Goal: Use online tool/utility: Utilize a website feature to perform a specific function

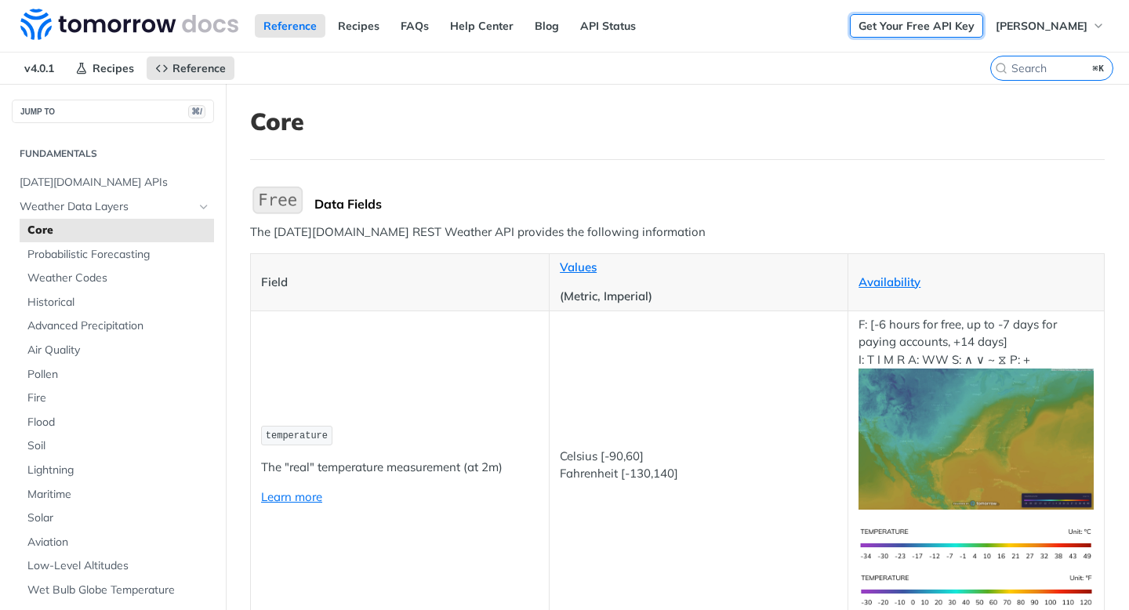
click at [919, 26] on link "Get Your Free API Key" at bounding box center [916, 26] width 133 height 24
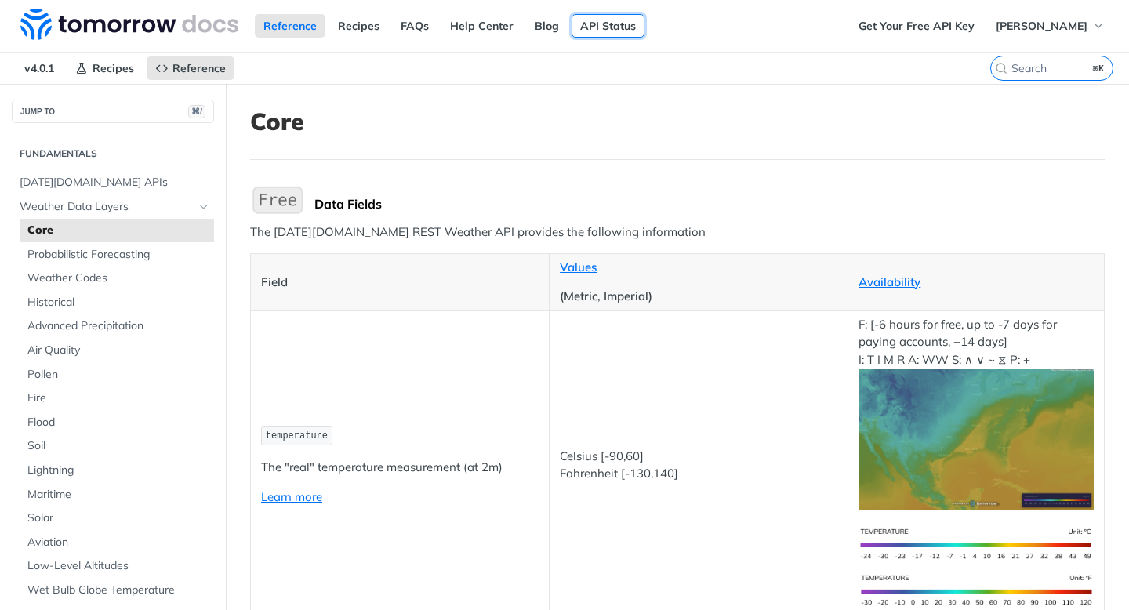
click at [590, 31] on link "API Status" at bounding box center [607, 26] width 73 height 24
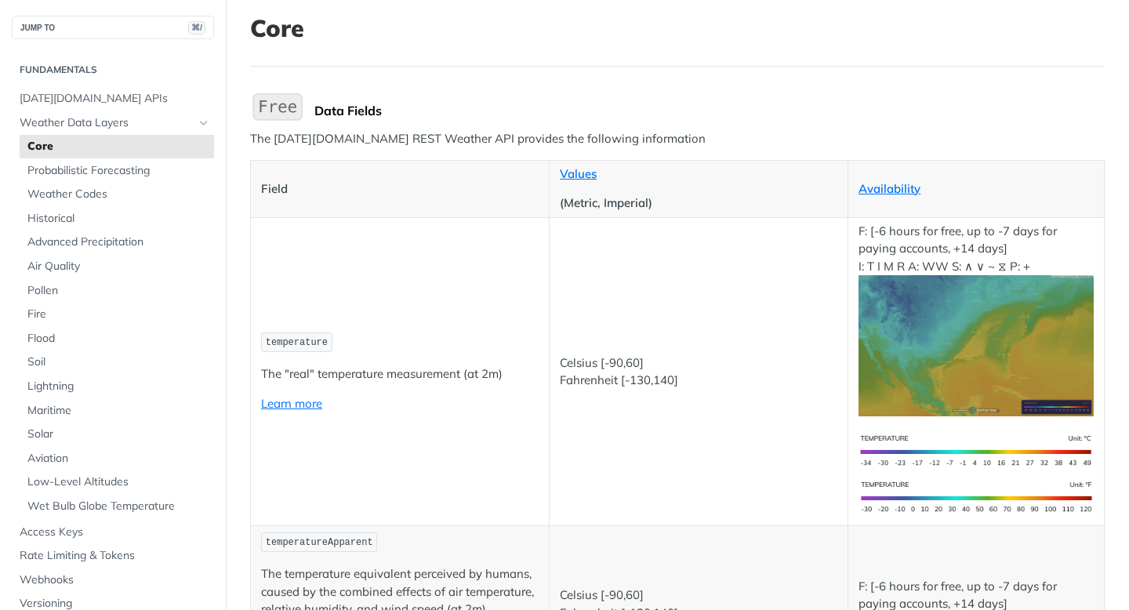
scroll to position [148, 0]
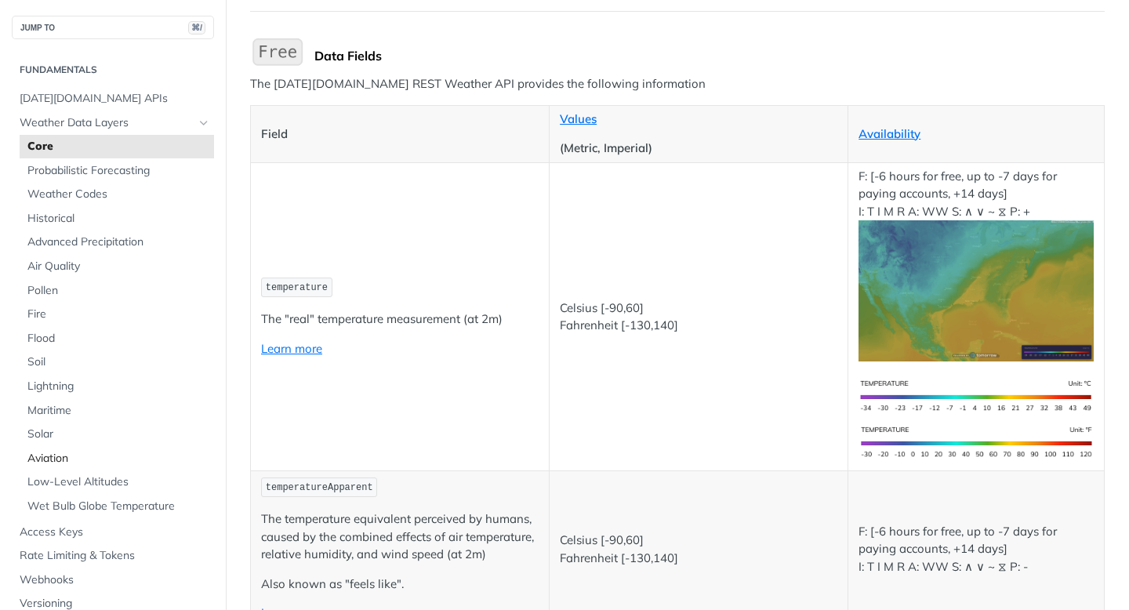
click at [24, 464] on link "Aviation" at bounding box center [117, 459] width 194 height 24
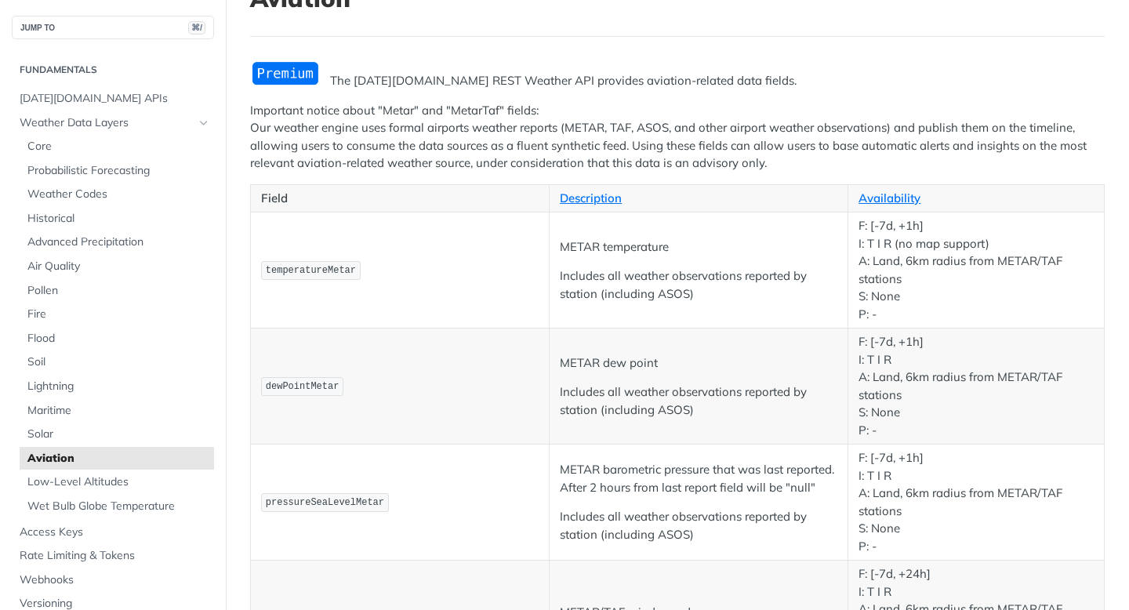
scroll to position [124, 0]
click at [385, 114] on p "Important notice about "Metar" and "MetarTaf" fields: Our weather engine uses f…" at bounding box center [677, 136] width 854 height 71
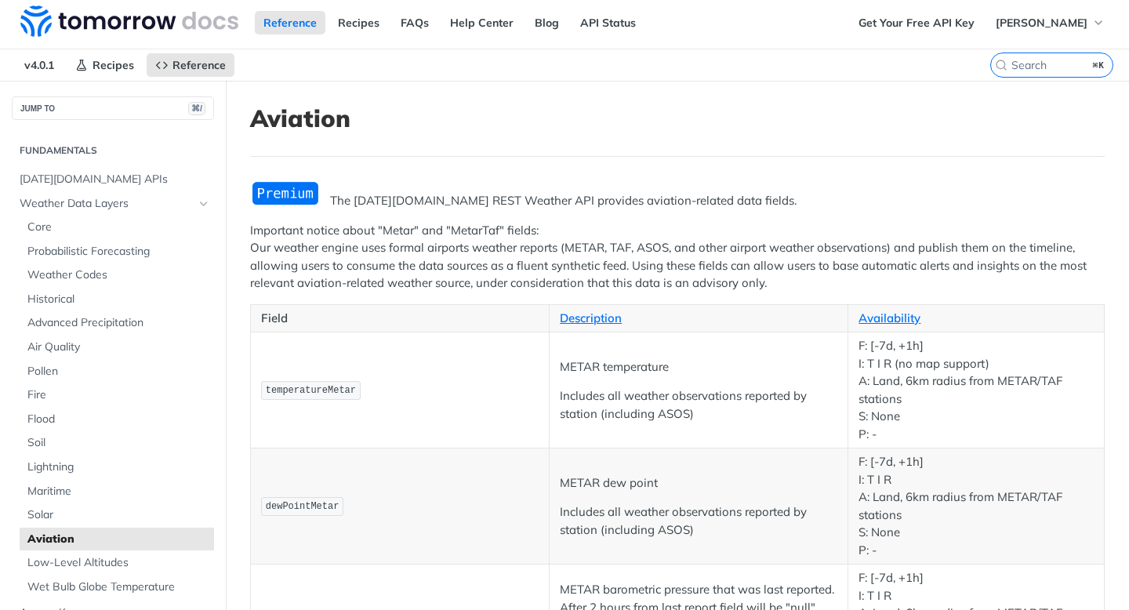
scroll to position [2, 0]
click at [281, 198] on img "Expand image" at bounding box center [285, 195] width 71 height 26
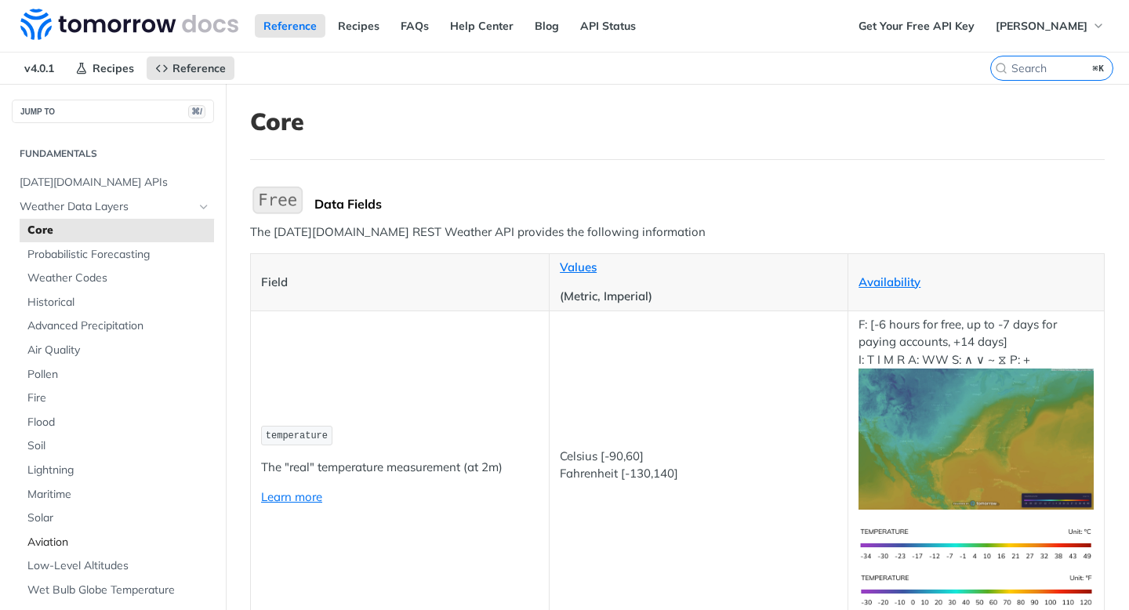
click at [76, 538] on span "Aviation" at bounding box center [118, 543] width 183 height 16
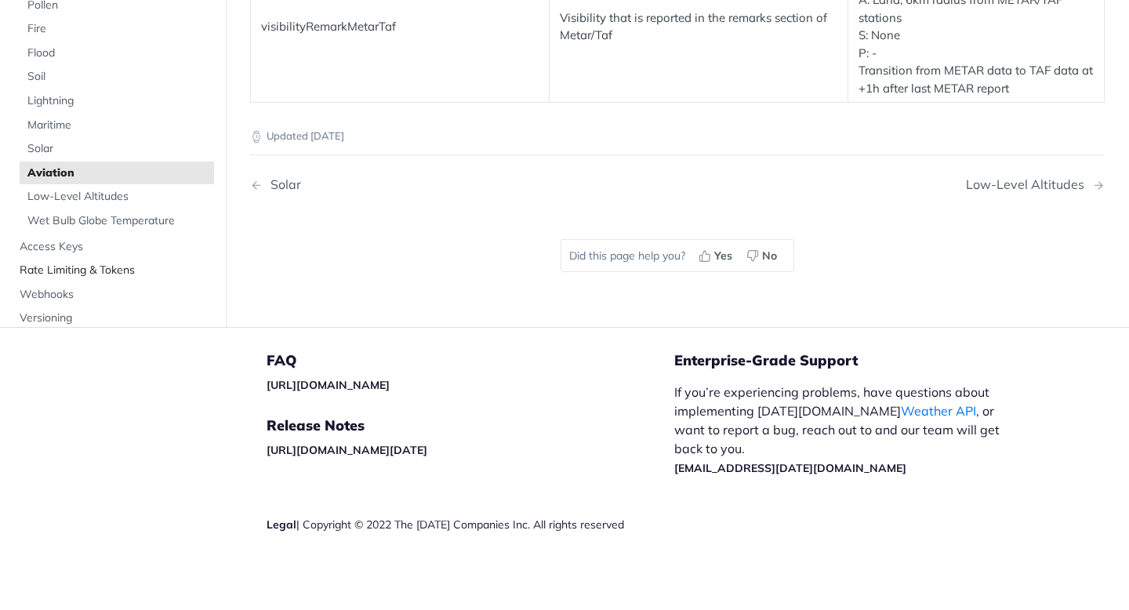
scroll to position [3, 0]
click at [78, 223] on span "Wet Bulb Globe Temperature" at bounding box center [118, 220] width 183 height 16
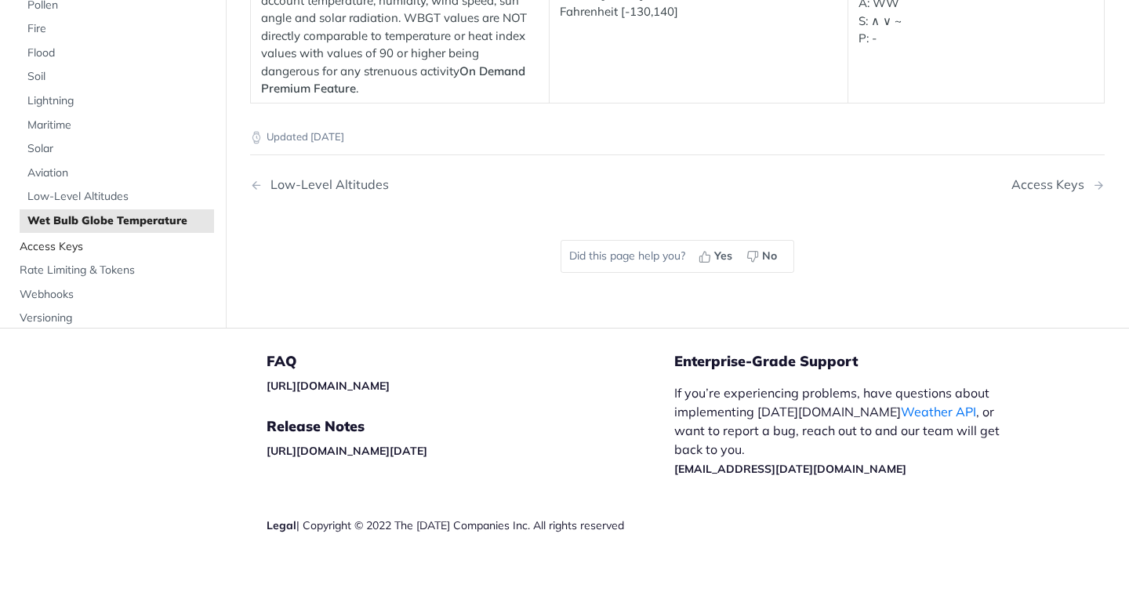
scroll to position [136, 0]
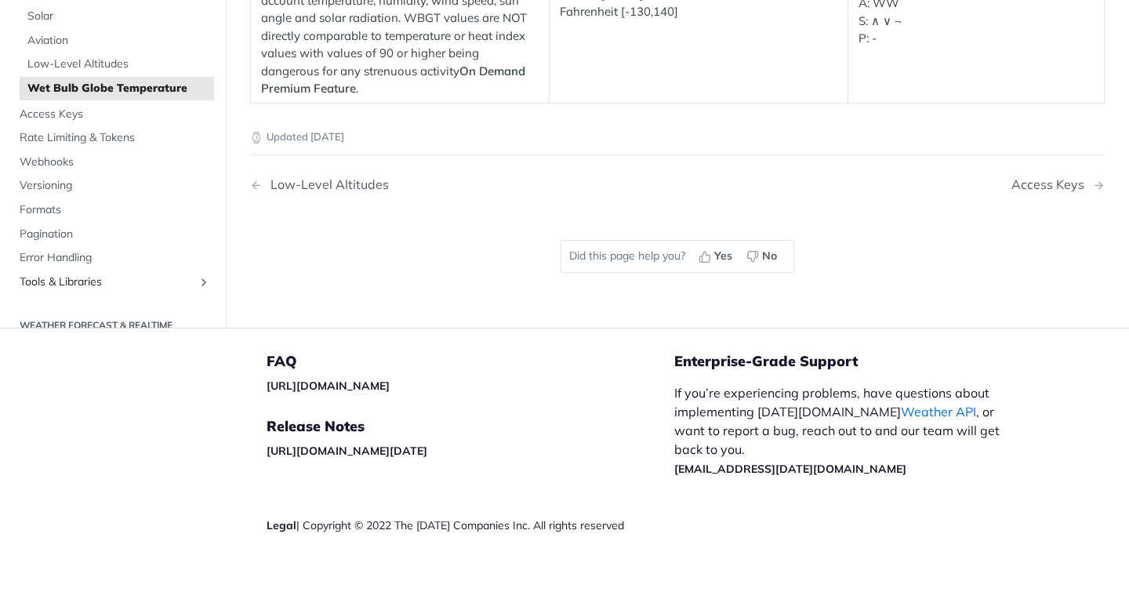
click at [111, 281] on span "Tools & Libraries" at bounding box center [107, 282] width 174 height 16
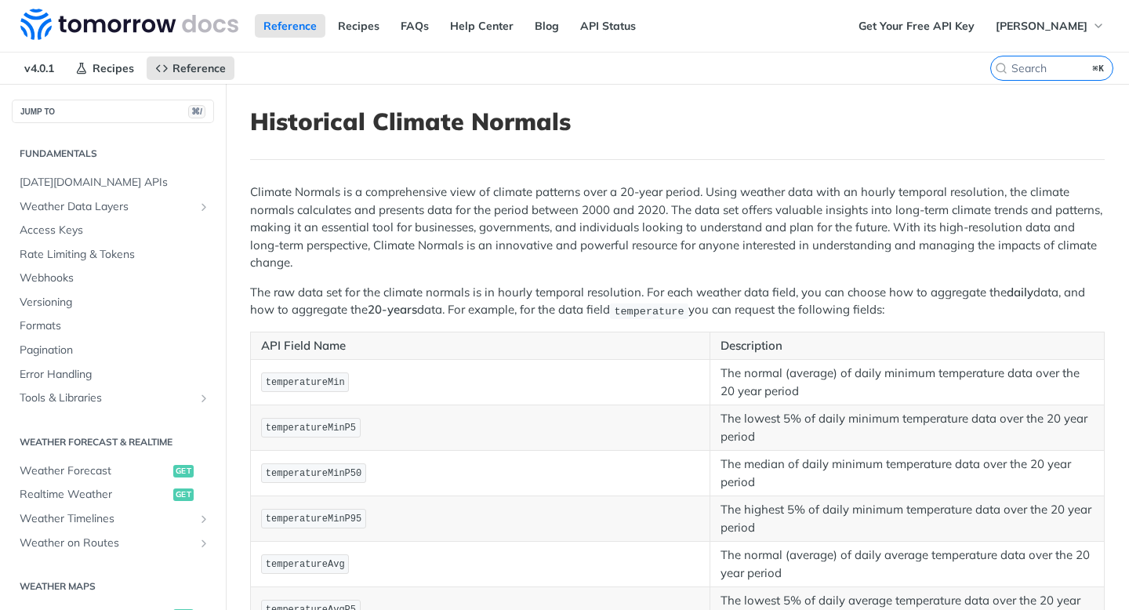
scroll to position [419, 0]
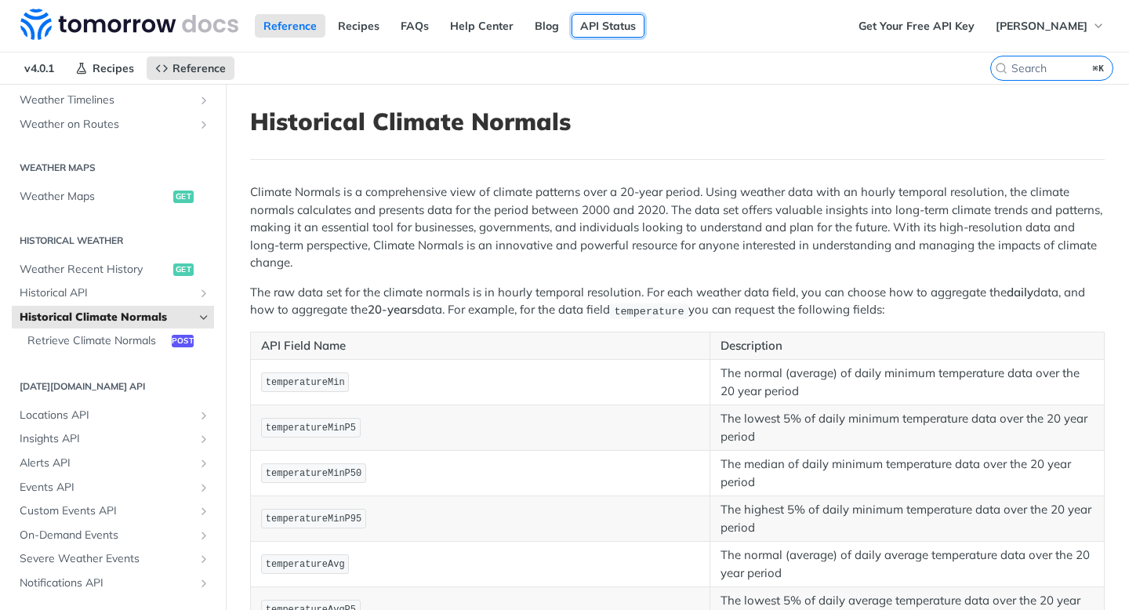
click at [599, 27] on link "API Status" at bounding box center [607, 26] width 73 height 24
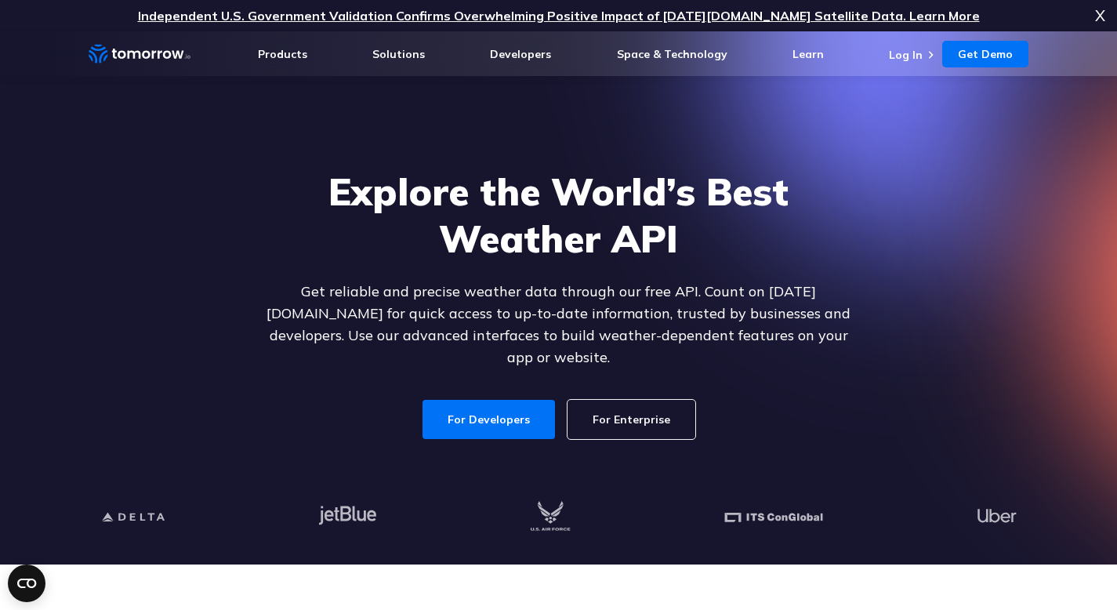
click at [653, 406] on link "For Enterprise" at bounding box center [631, 419] width 128 height 39
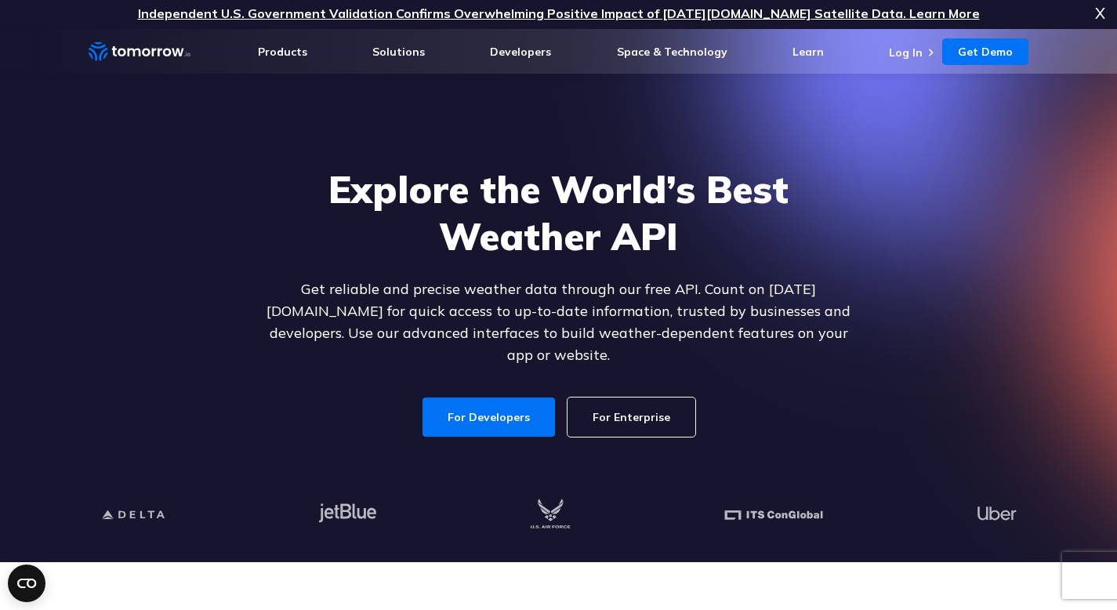
scroll to position [24, 0]
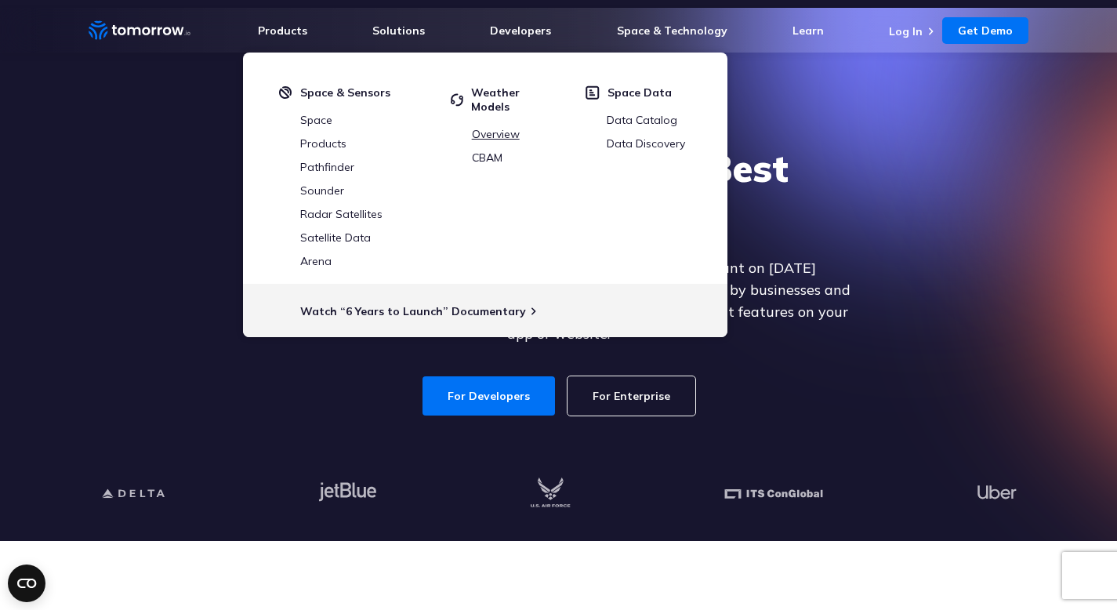
click at [513, 131] on link "Overview" at bounding box center [496, 134] width 48 height 14
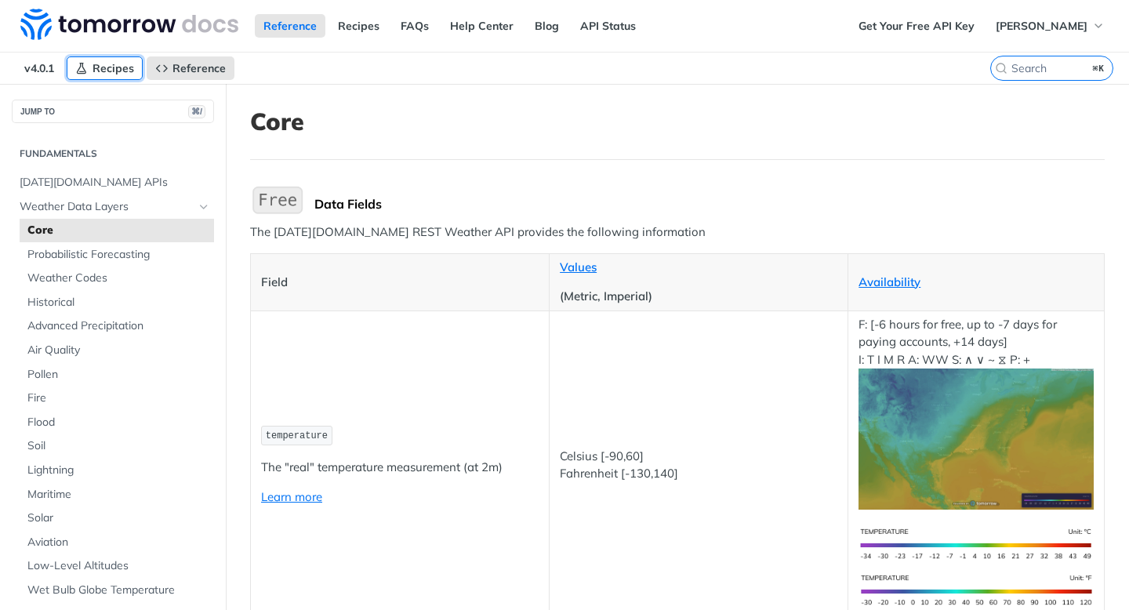
click at [118, 67] on span "Recipes" at bounding box center [113, 68] width 42 height 14
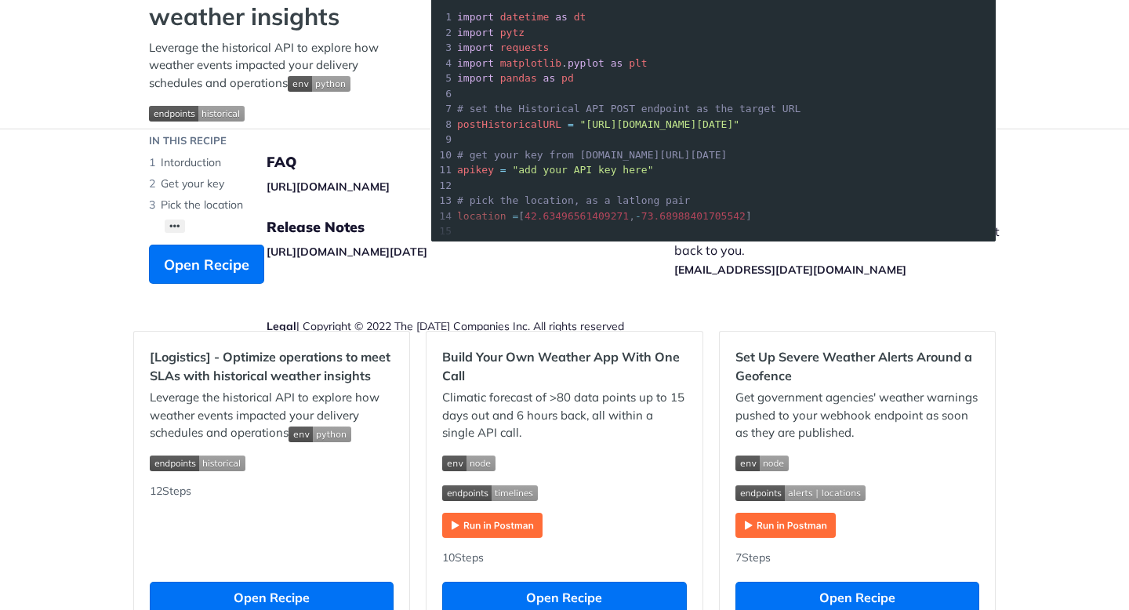
scroll to position [106, 0]
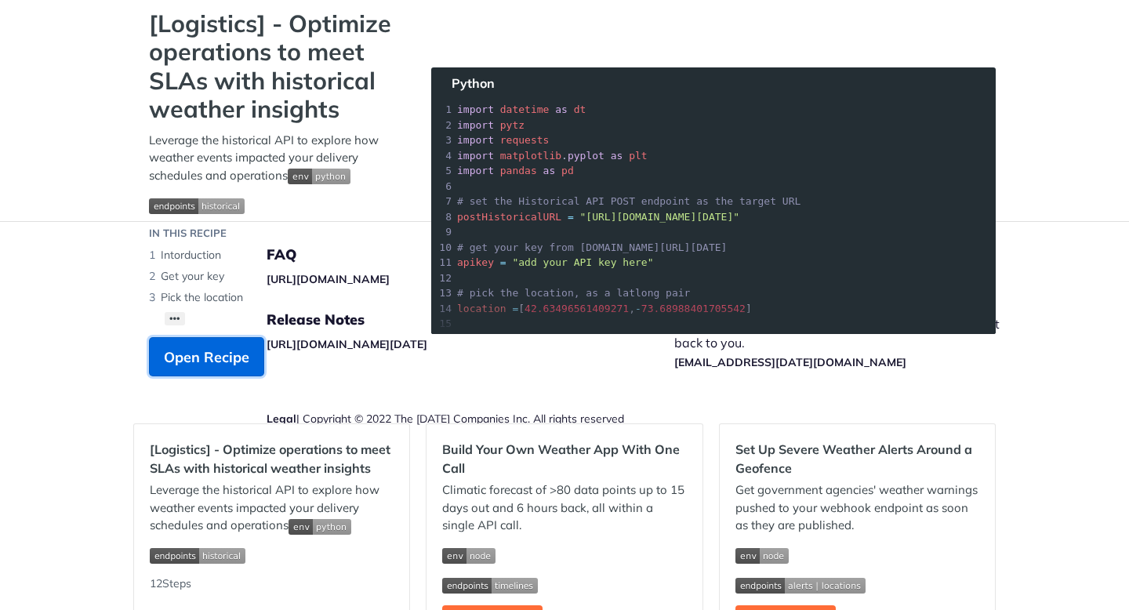
click at [223, 349] on span "Open Recipe" at bounding box center [206, 356] width 85 height 21
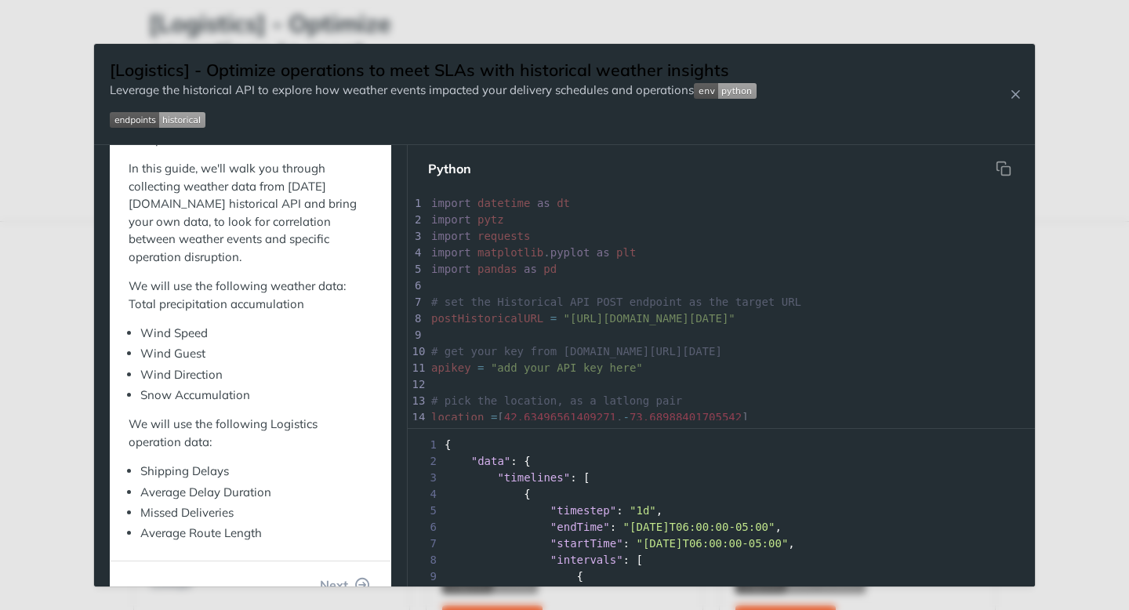
scroll to position [470, 0]
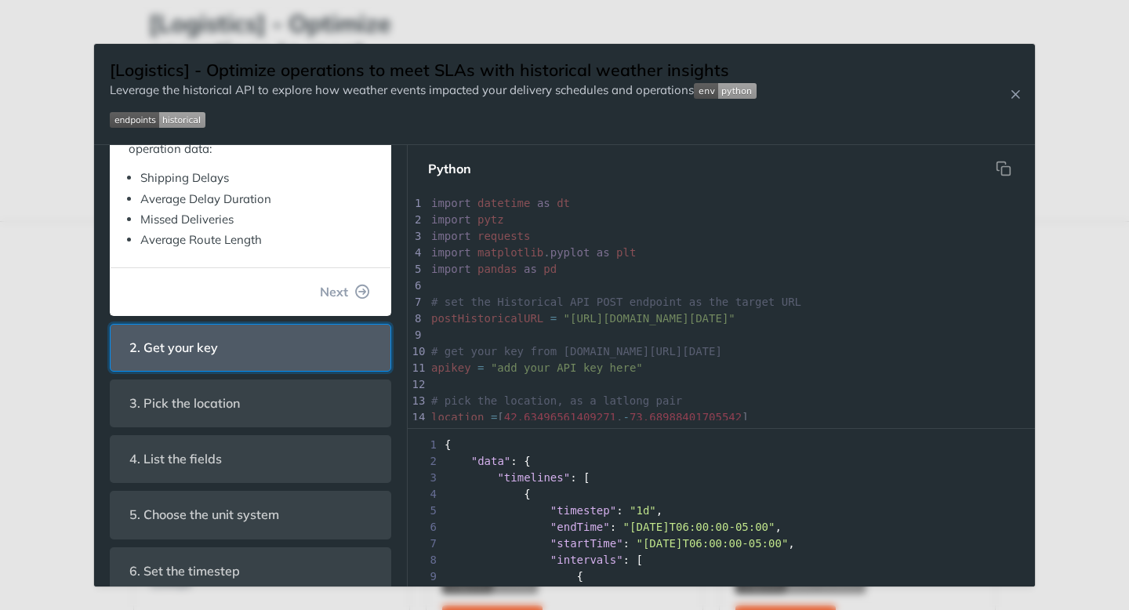
click at [282, 344] on header "2. Get your key" at bounding box center [251, 347] width 280 height 46
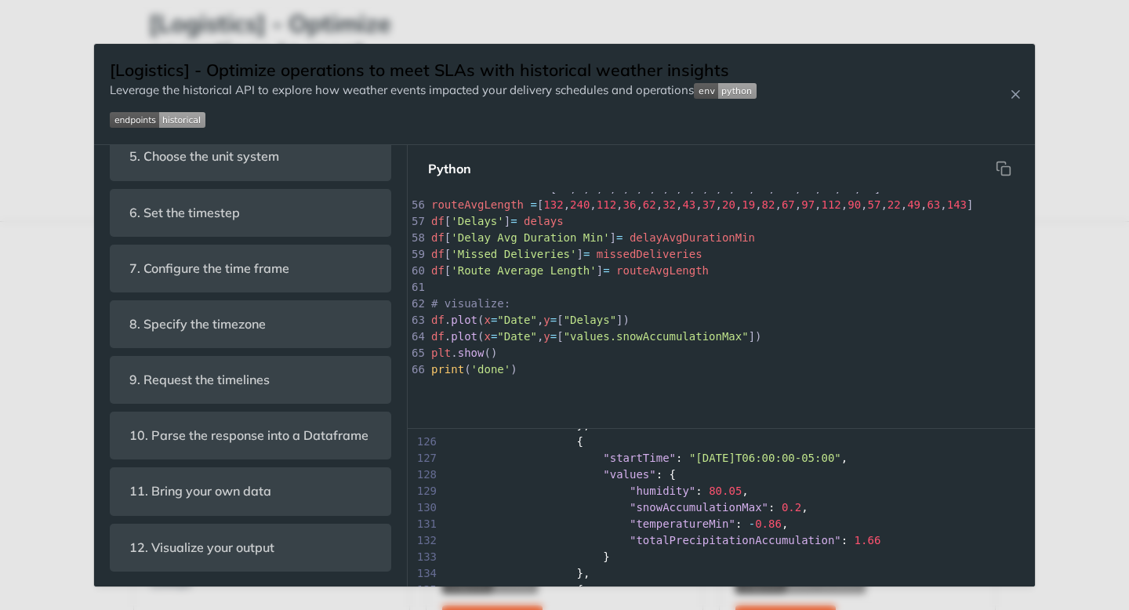
scroll to position [3027, 0]
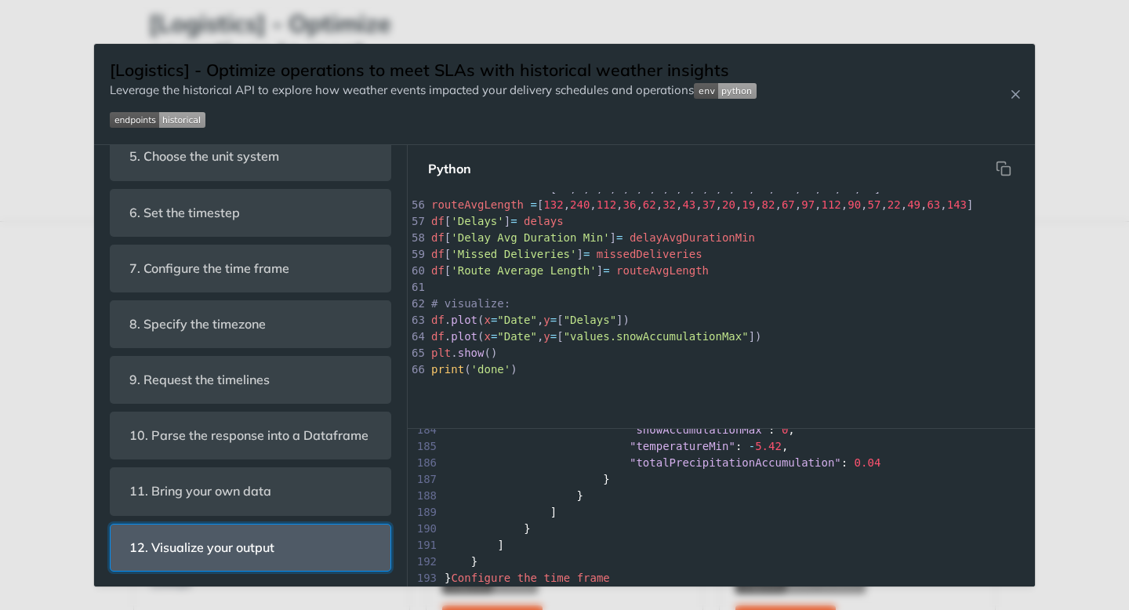
click at [252, 549] on span "12. Visualize your output" at bounding box center [201, 547] width 167 height 31
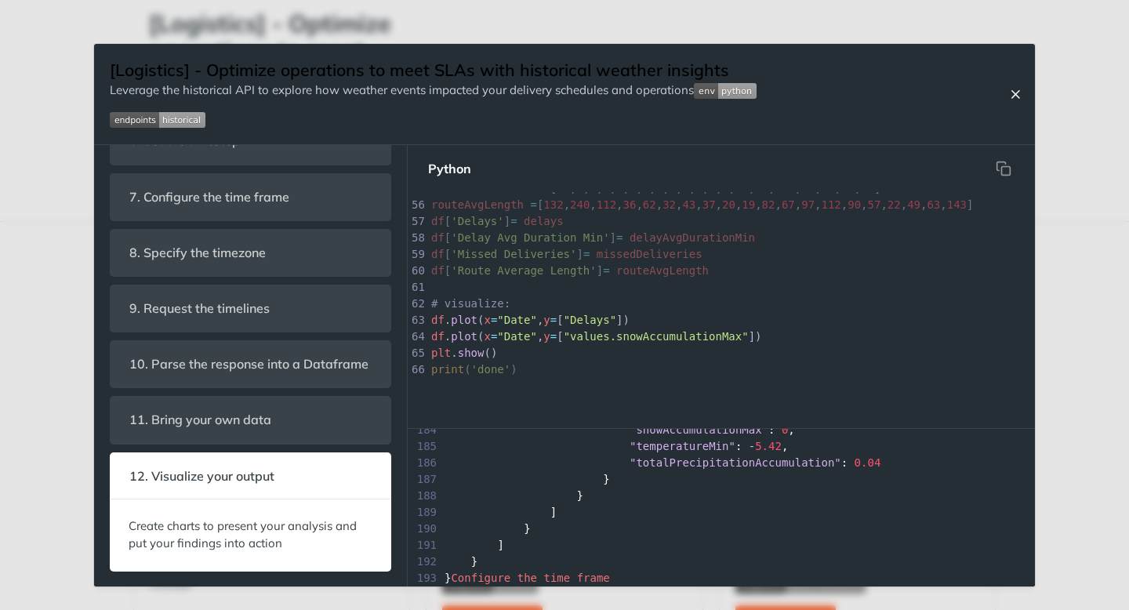
click at [1013, 96] on icon "Close Recipe" at bounding box center [1015, 94] width 14 height 14
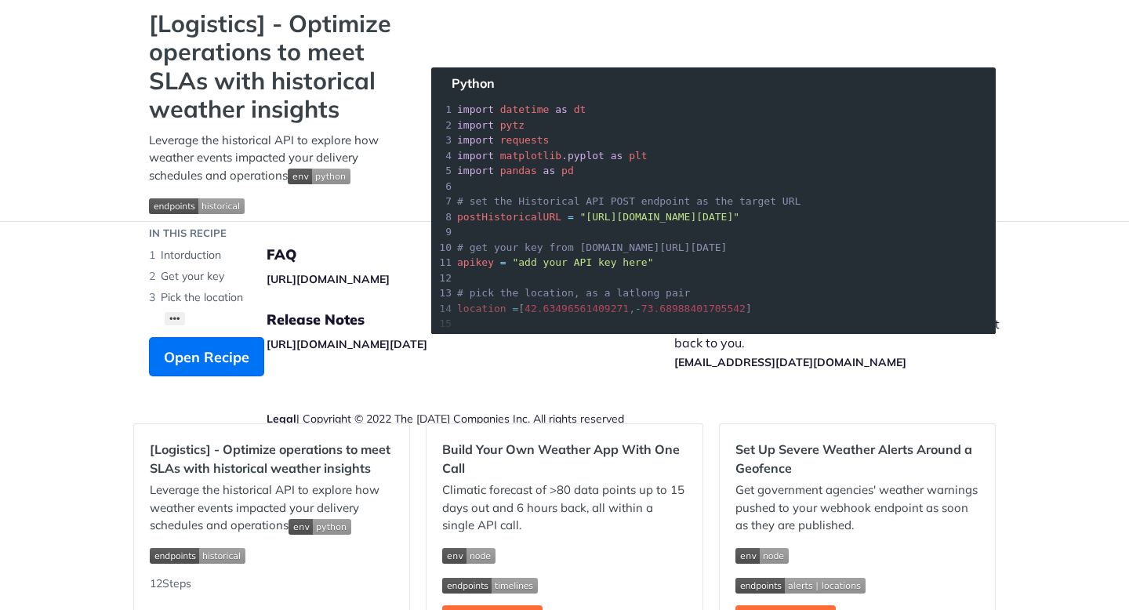
click at [181, 206] on img "Expand image" at bounding box center [197, 206] width 96 height 16
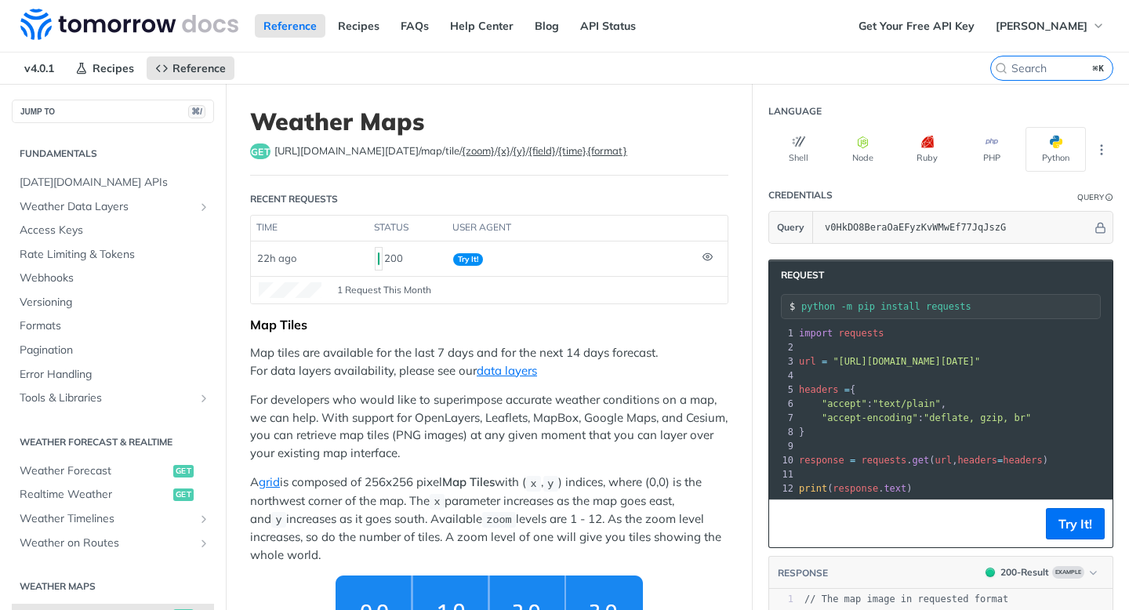
scroll to position [298, 0]
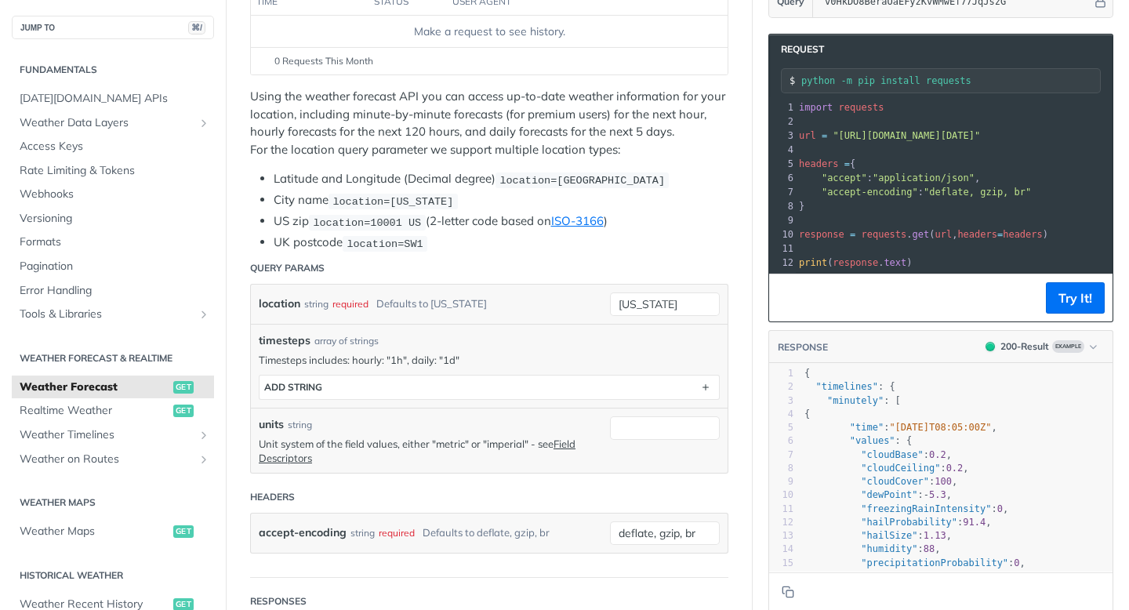
scroll to position [234, 0]
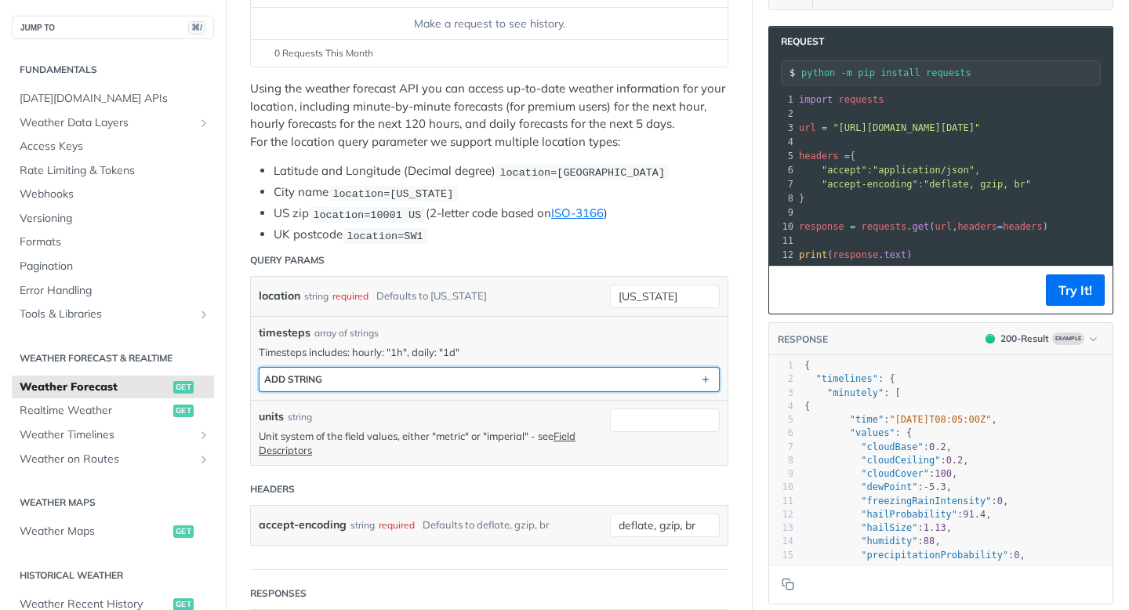
click at [439, 372] on button "ADD string" at bounding box center [488, 380] width 459 height 24
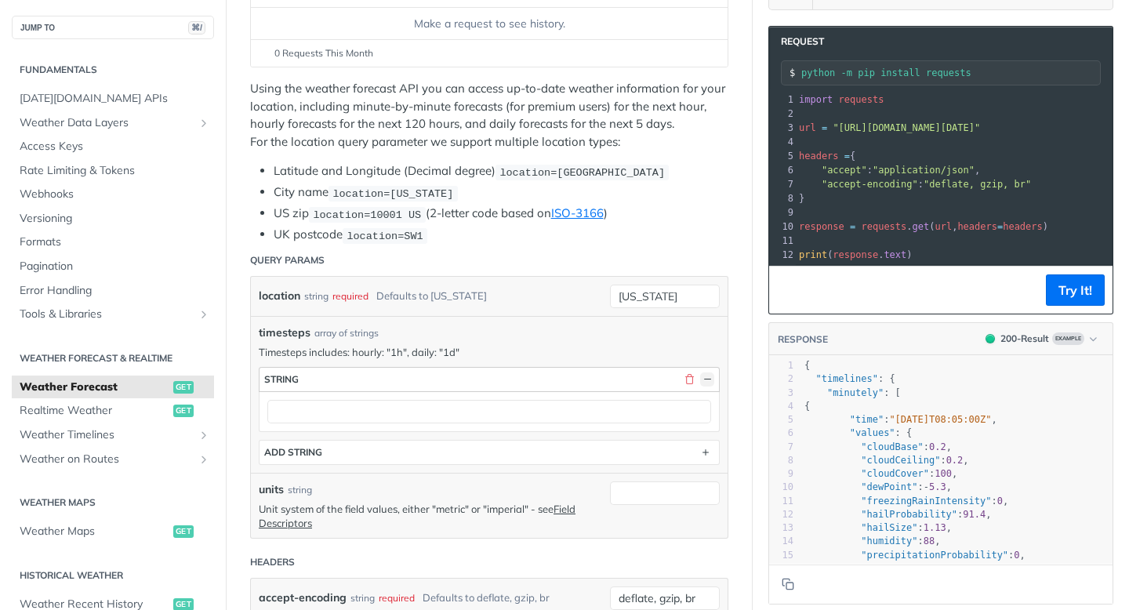
click at [700, 374] on button "button" at bounding box center [707, 379] width 14 height 14
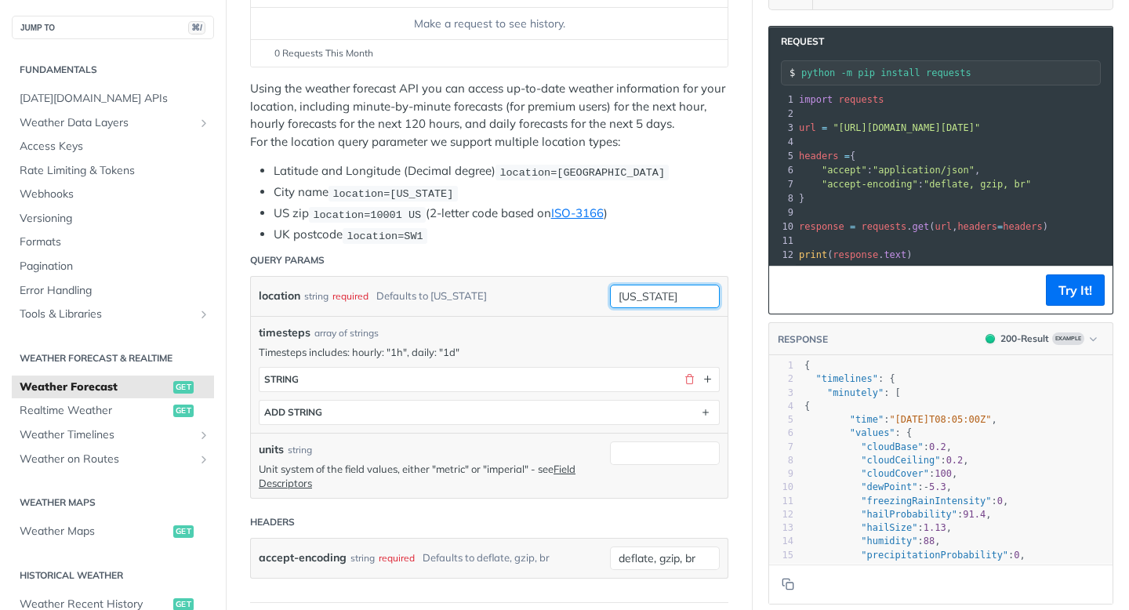
click at [625, 293] on input "new york" at bounding box center [665, 297] width 110 height 24
type input "ukraine"
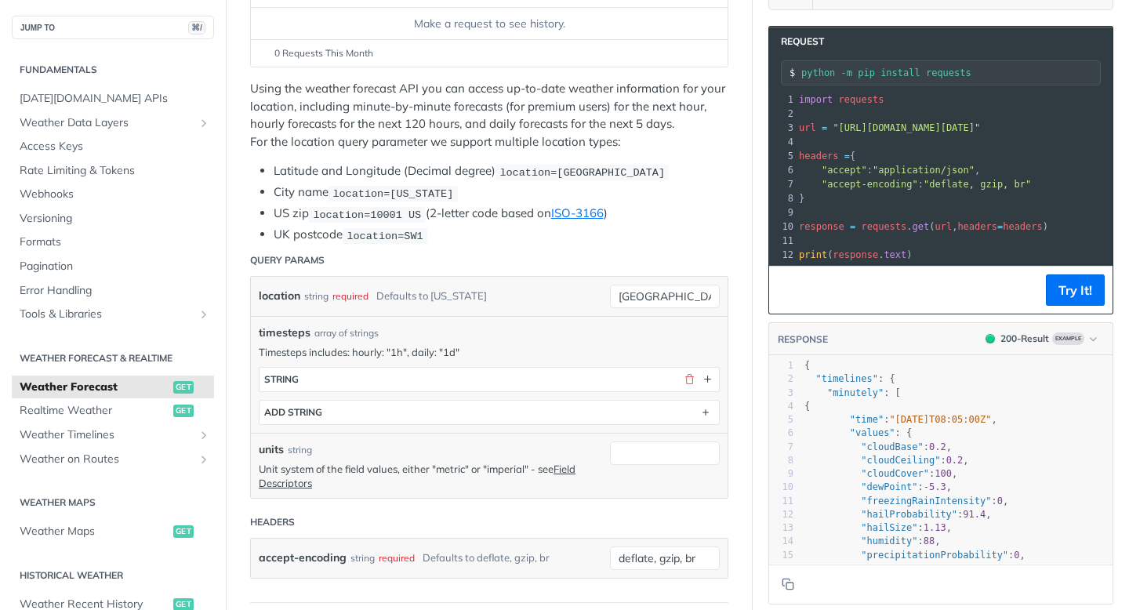
click at [706, 245] on header "Query Params" at bounding box center [489, 260] width 478 height 31
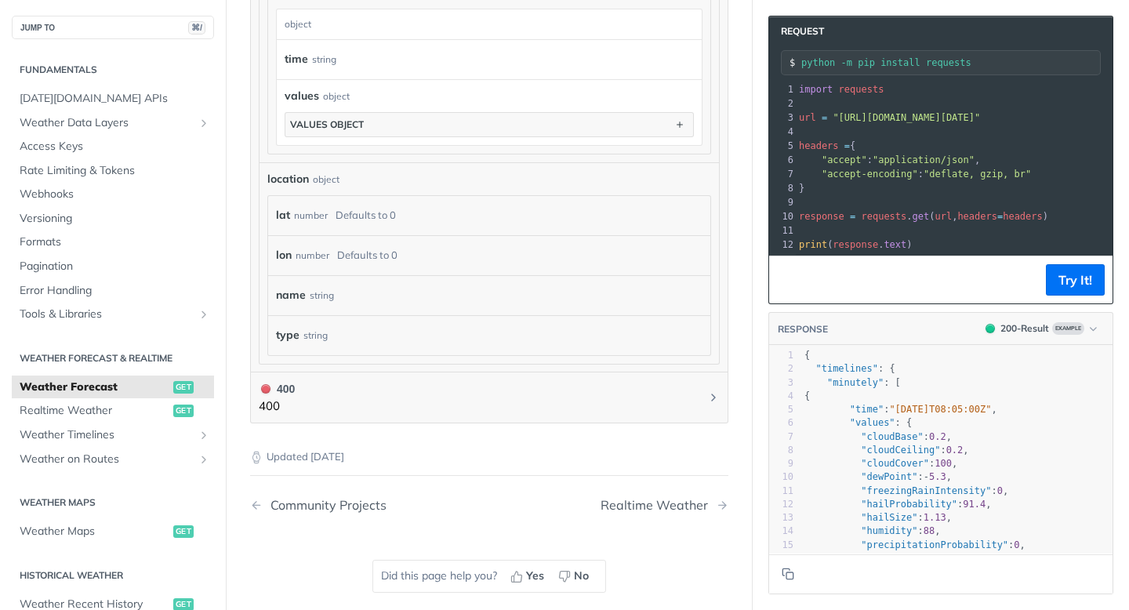
scroll to position [1304, 0]
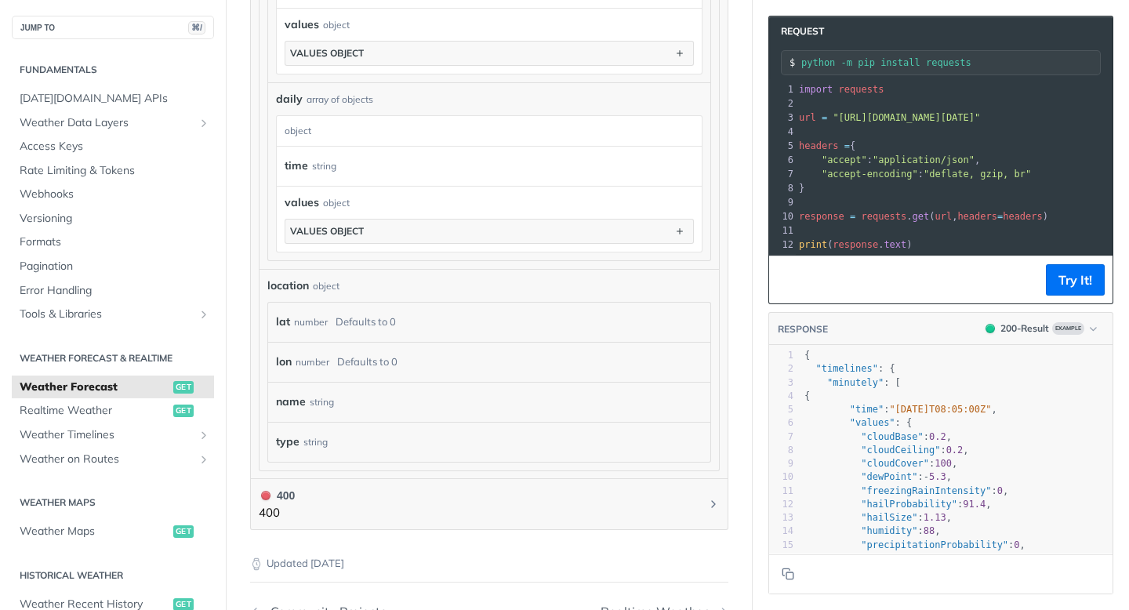
click at [398, 316] on div "lat number Defaults to 0" at bounding box center [489, 322] width 426 height 24
click at [350, 311] on div "Defaults to 0" at bounding box center [365, 321] width 60 height 23
click at [1072, 295] on button "Try It!" at bounding box center [1075, 279] width 59 height 31
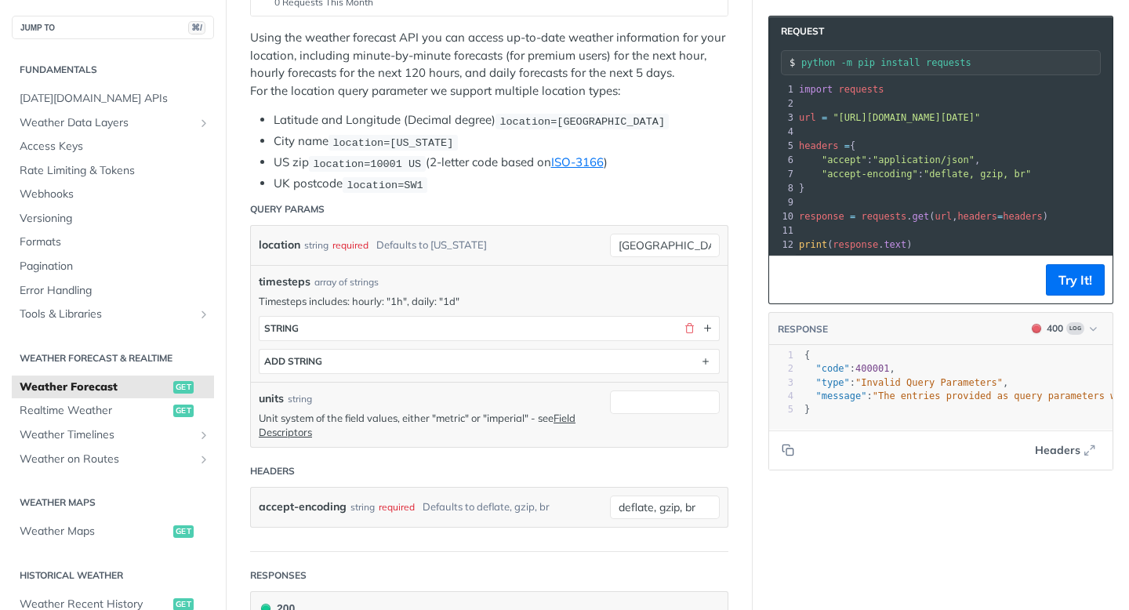
scroll to position [0, 0]
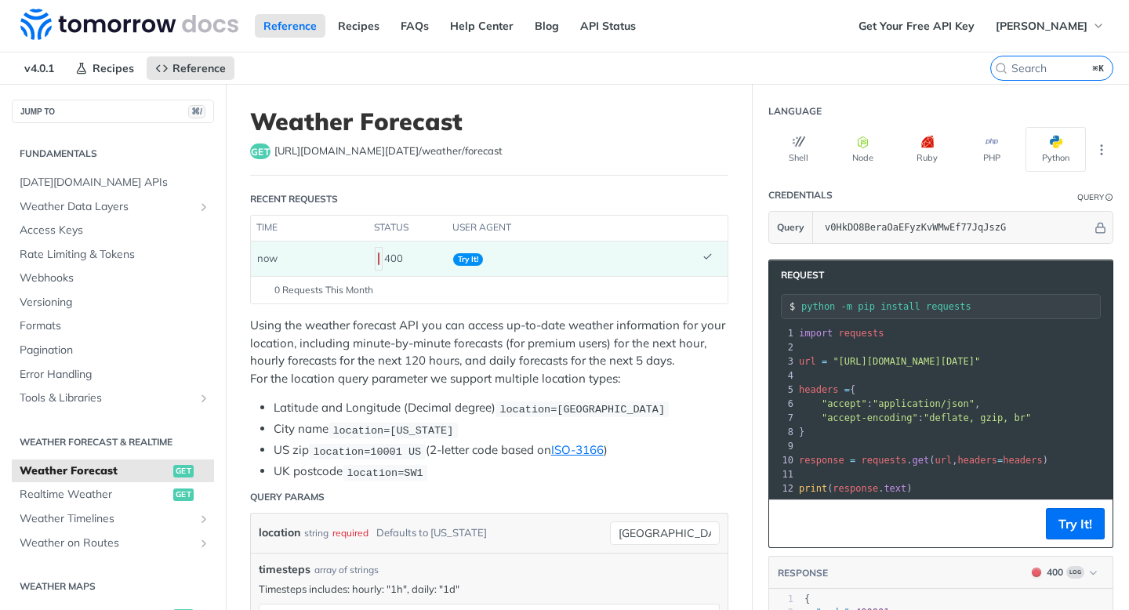
click at [473, 255] on span "Try It!" at bounding box center [468, 259] width 30 height 13
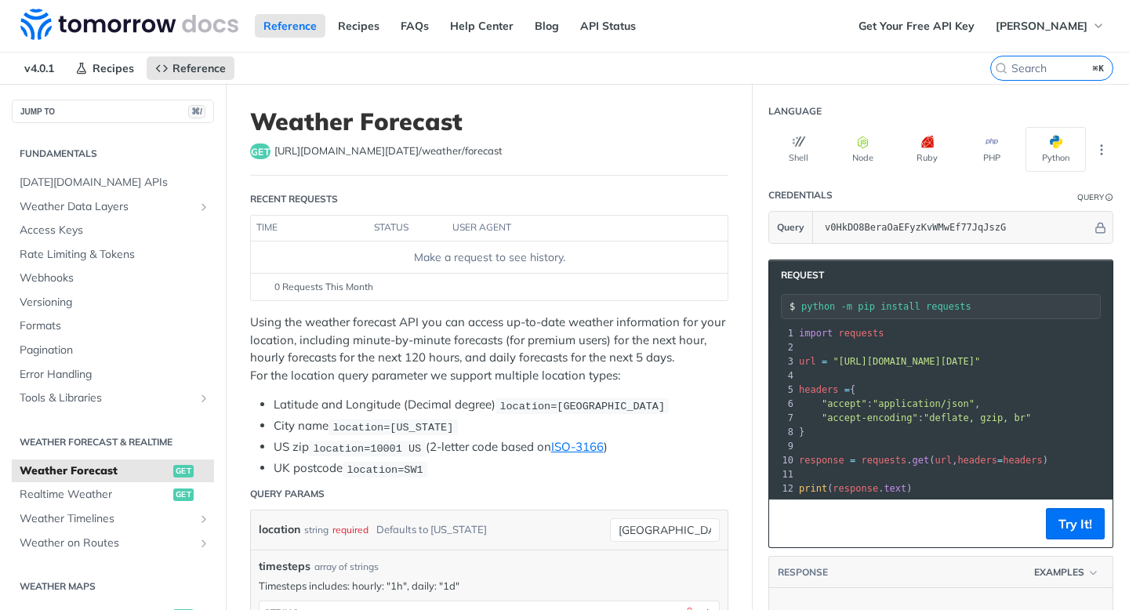
click at [437, 252] on div "Make a request to see history." at bounding box center [489, 257] width 464 height 16
click at [1089, 150] on button "More Languages" at bounding box center [1101, 150] width 24 height 24
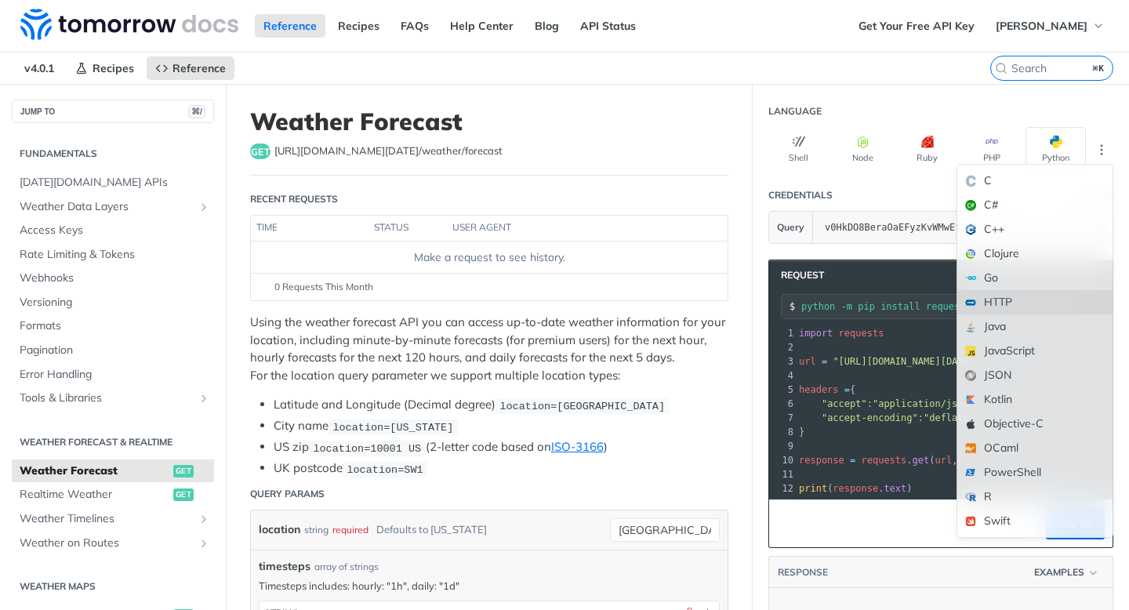
click at [1016, 298] on div "HTTP" at bounding box center [1034, 302] width 155 height 24
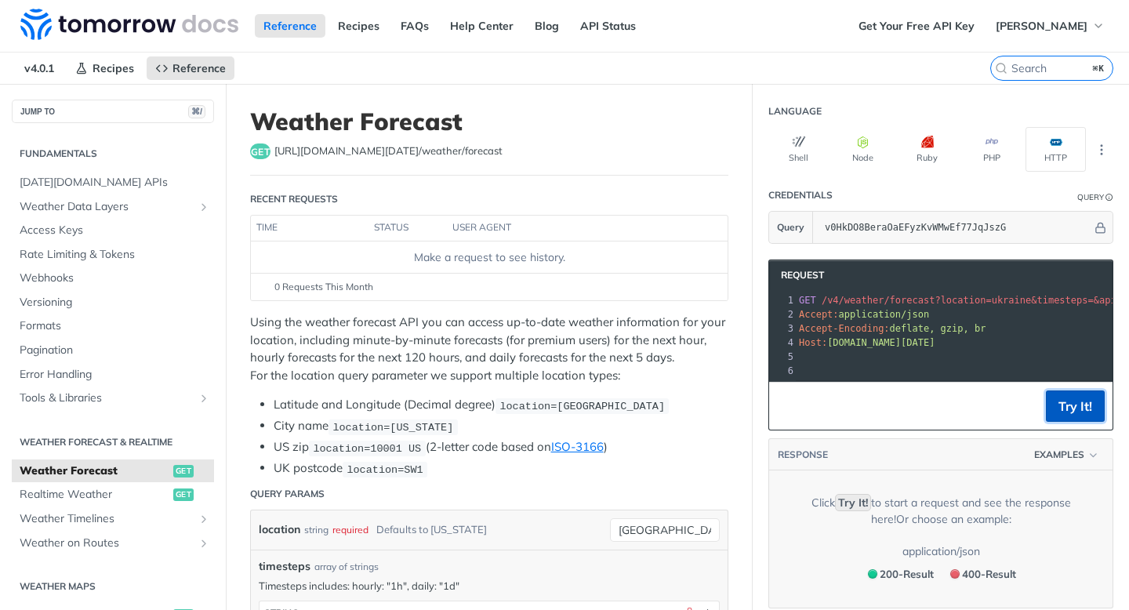
click at [1057, 404] on button "Try It!" at bounding box center [1075, 405] width 59 height 31
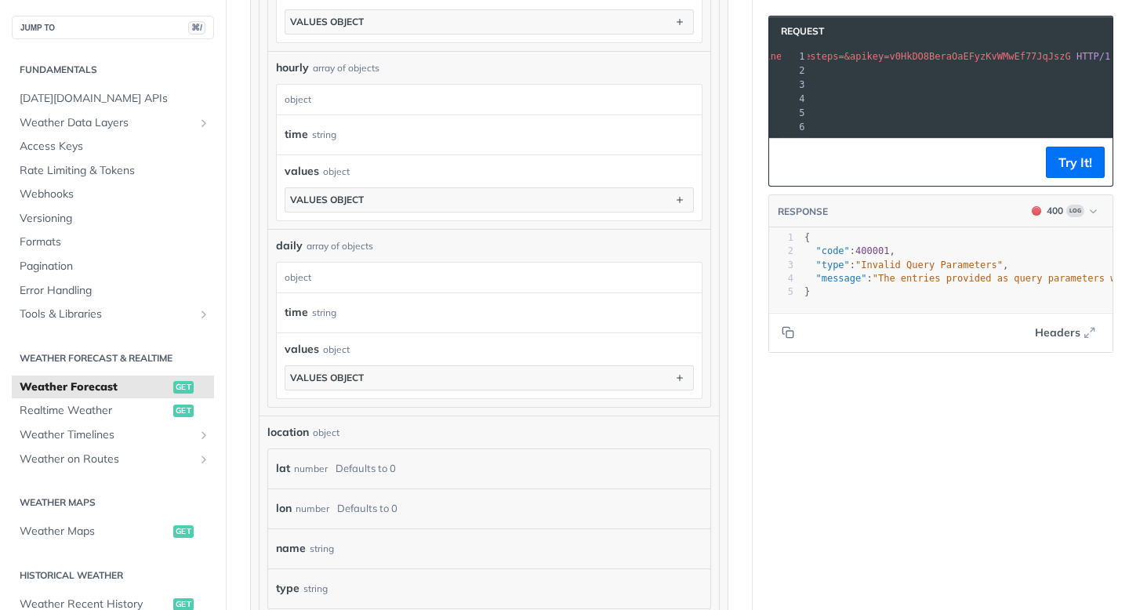
scroll to position [431, 0]
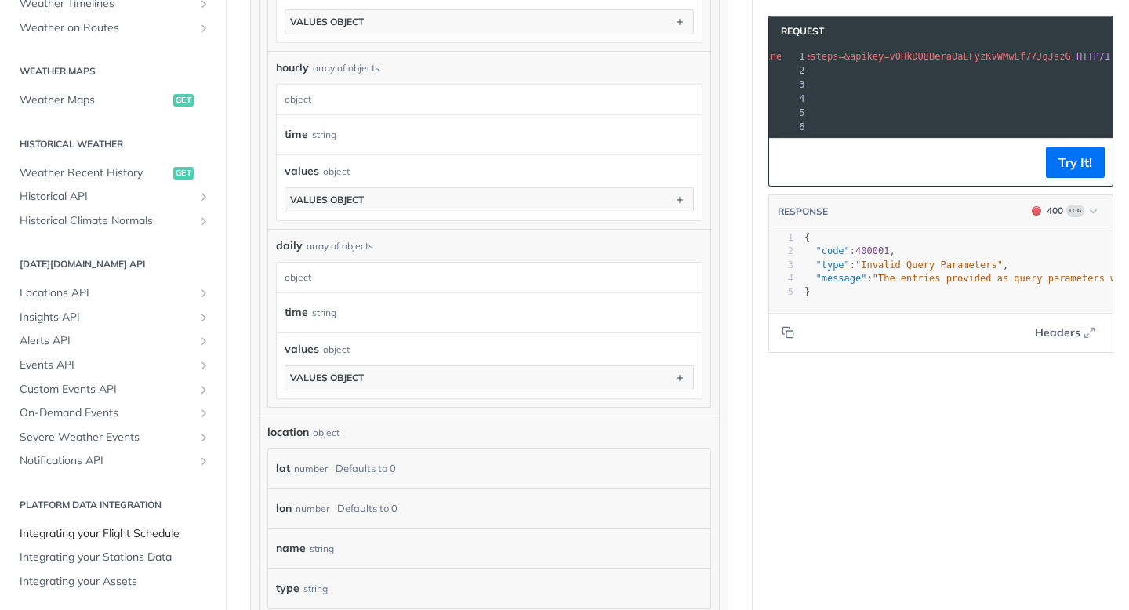
click at [117, 537] on span "Integrating your Flight Schedule" at bounding box center [115, 534] width 190 height 16
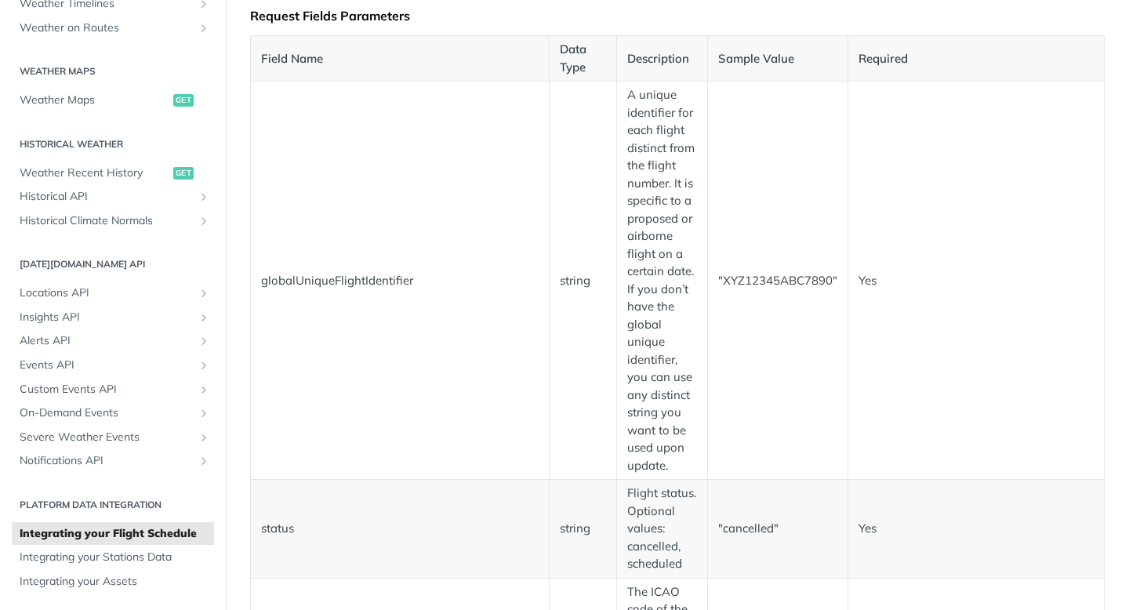
scroll to position [395, 0]
